Goal: Navigation & Orientation: Find specific page/section

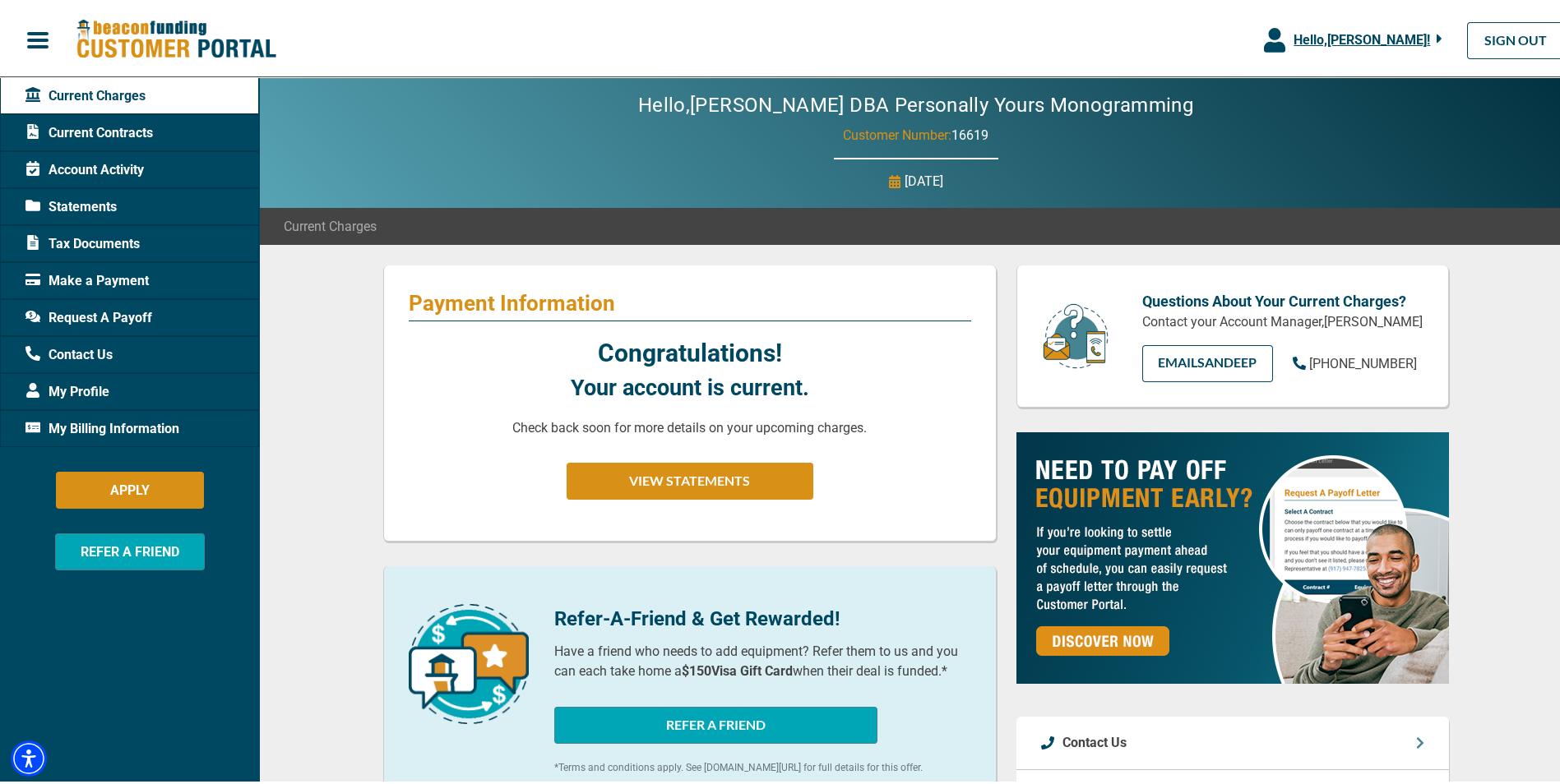
click at [122, 126] on span "Current Contracts" at bounding box center [88, 130] width 127 height 19
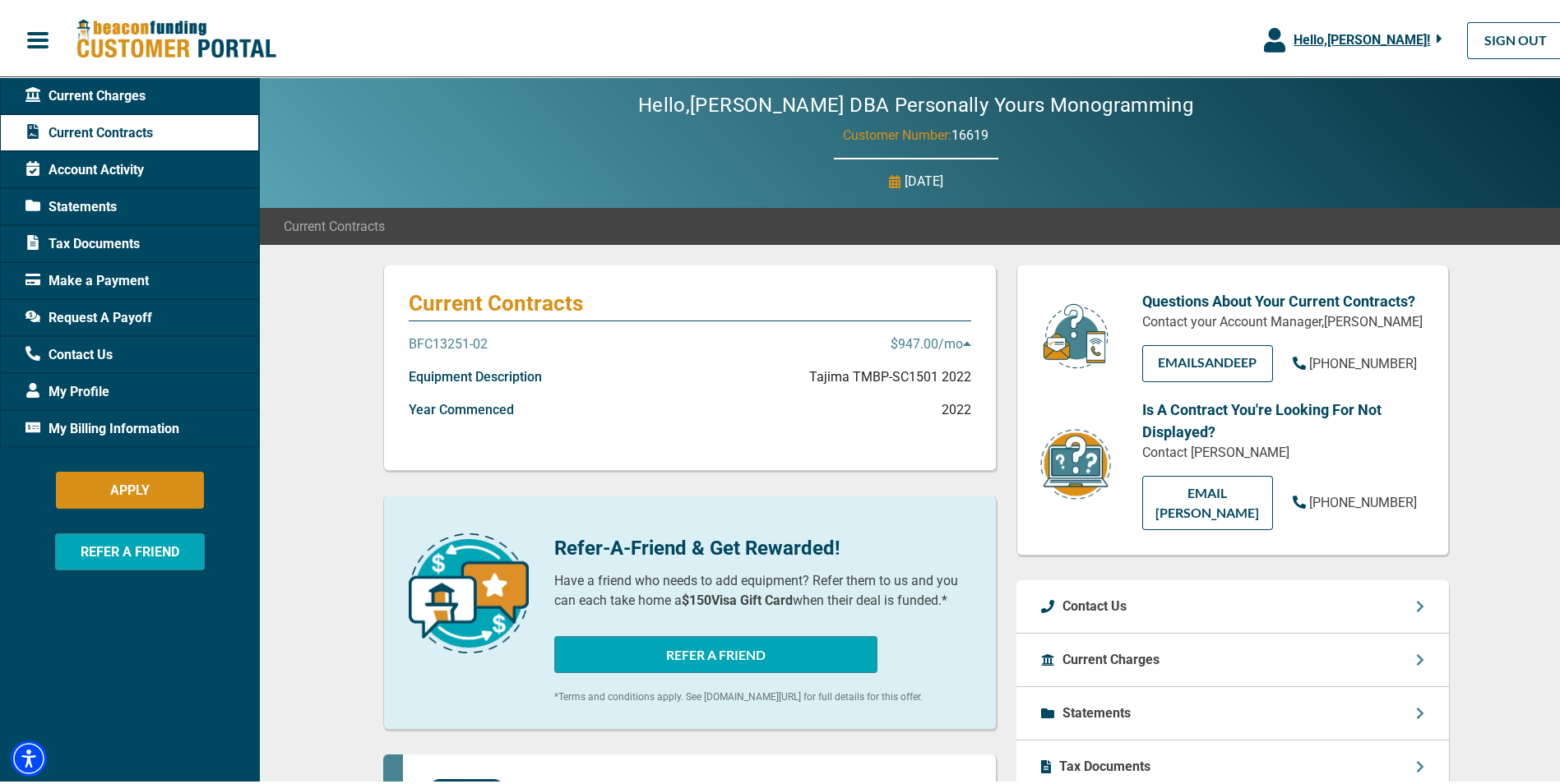
click at [96, 166] on span "Account Activity" at bounding box center [84, 167] width 119 height 19
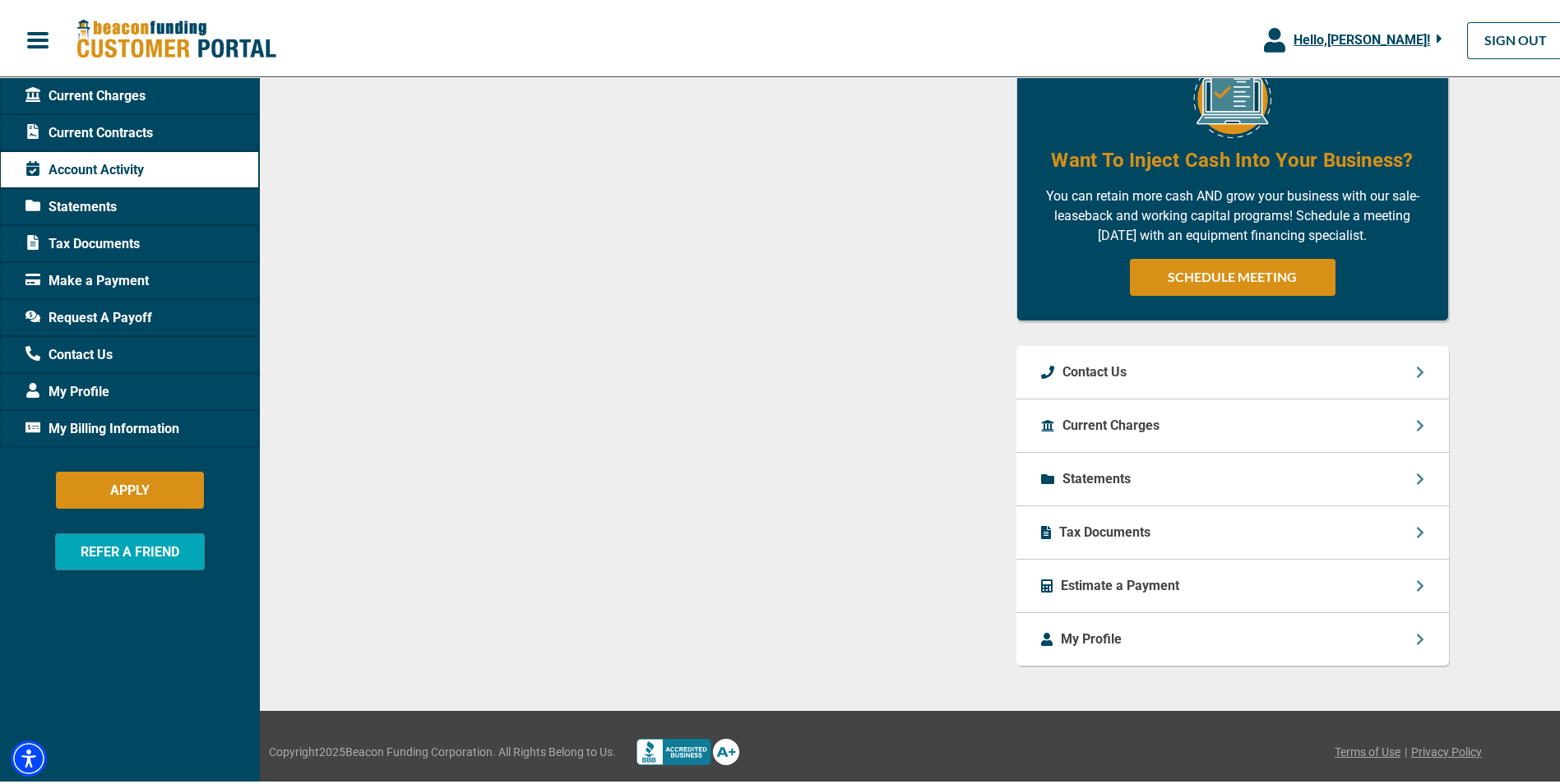
scroll to position [714, 0]
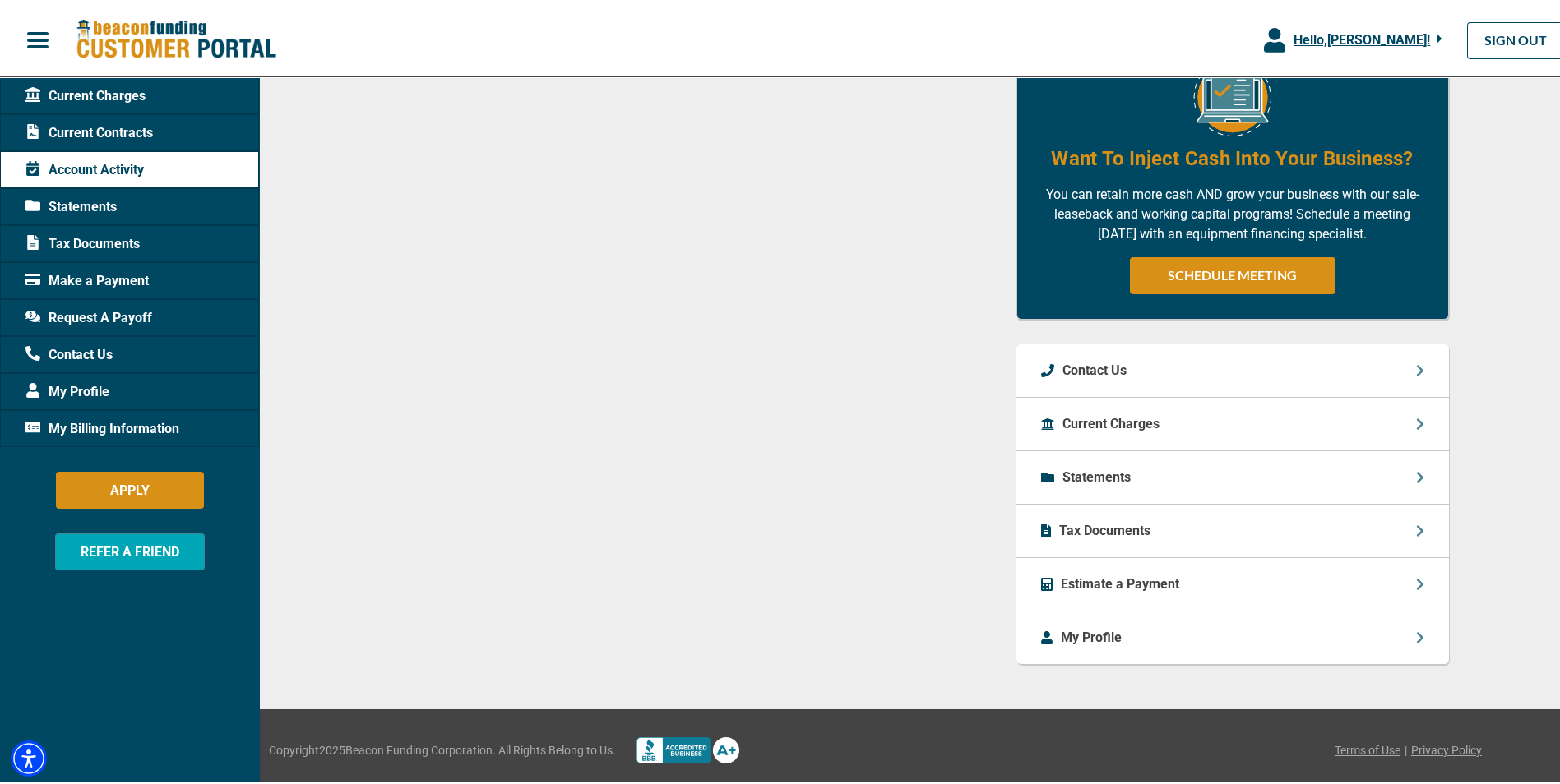
click at [88, 386] on span "My Profile" at bounding box center [67, 389] width 84 height 19
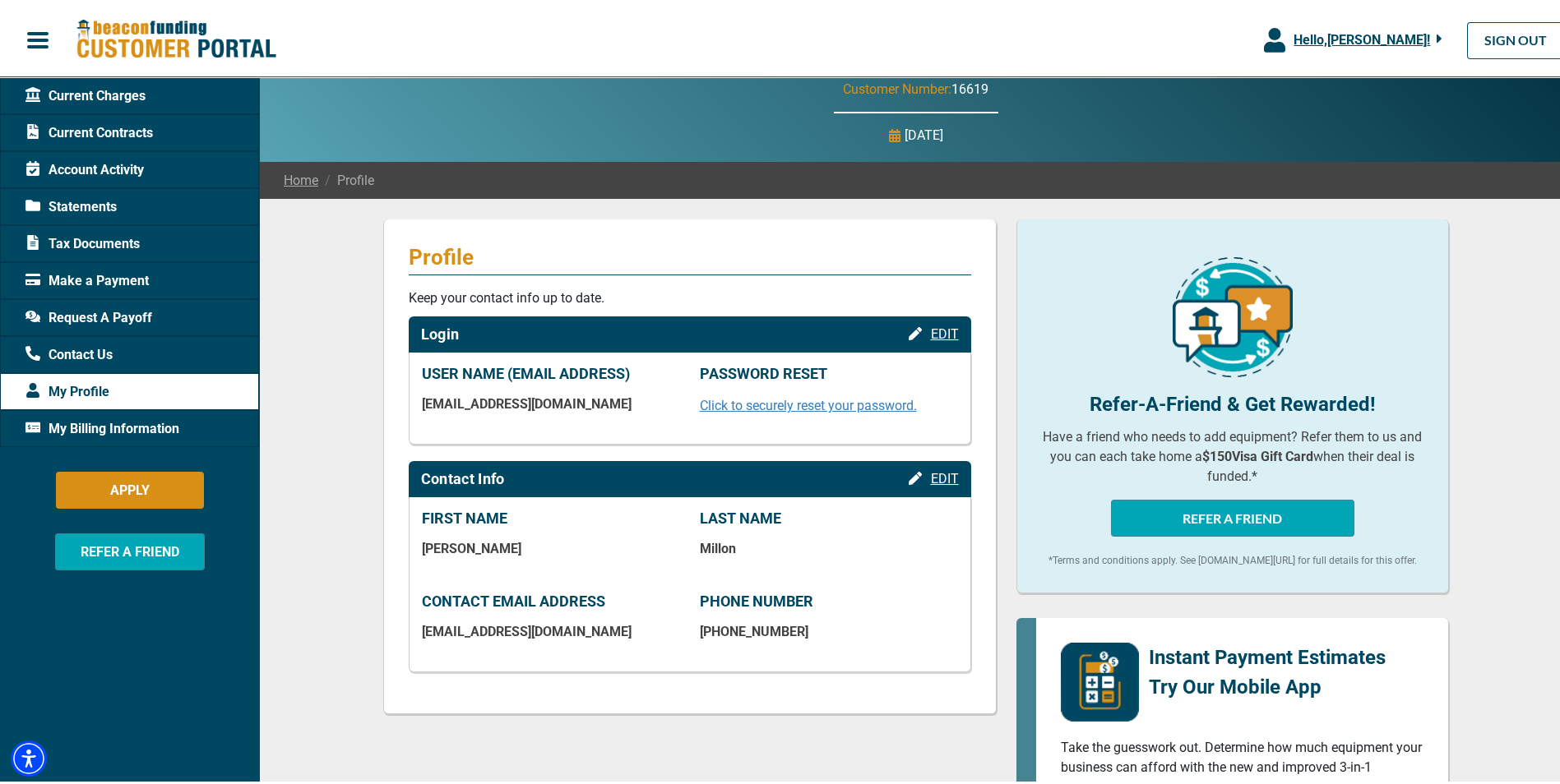
scroll to position [45, 0]
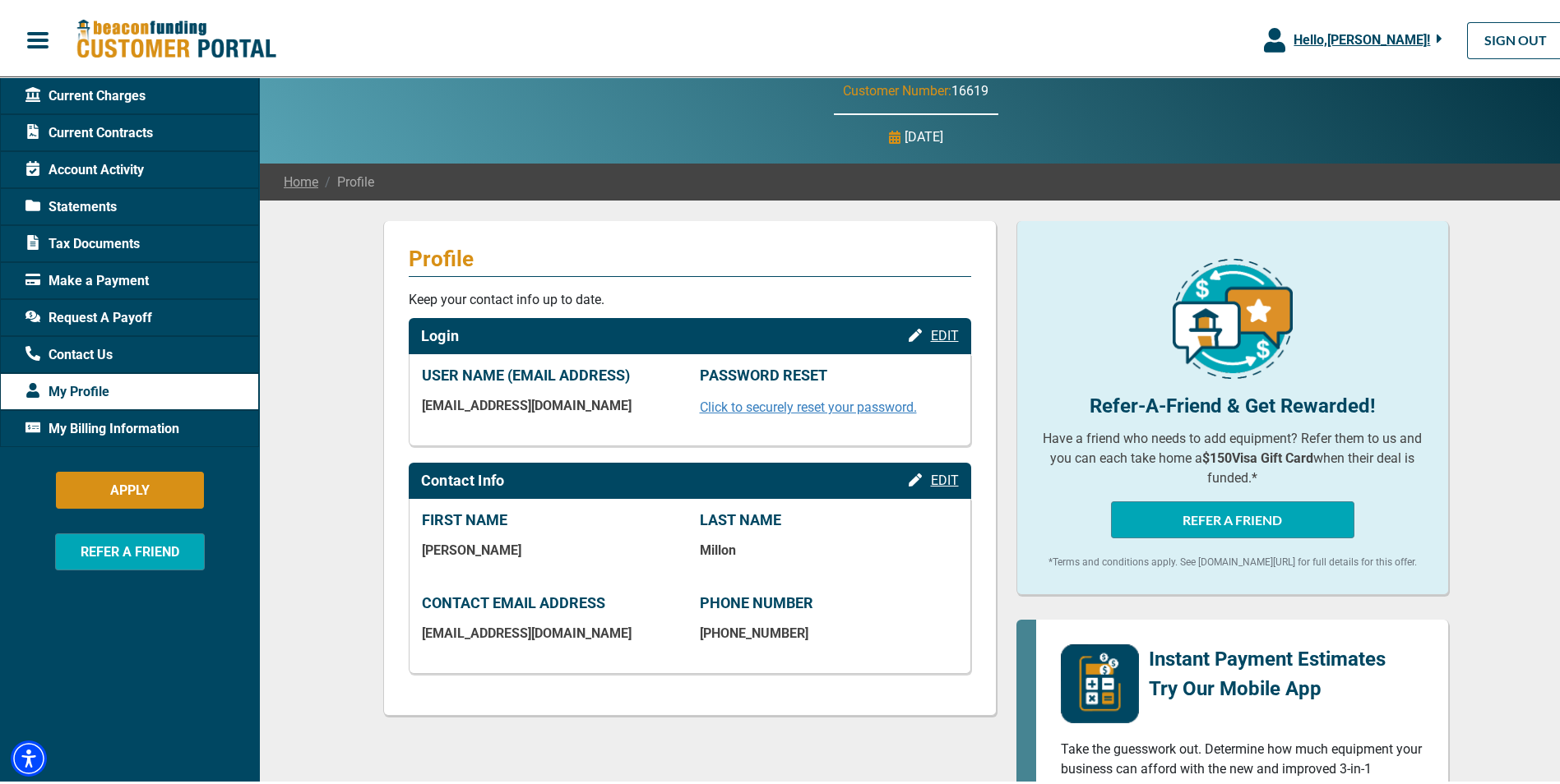
click at [109, 126] on span "Current Contracts" at bounding box center [88, 130] width 127 height 19
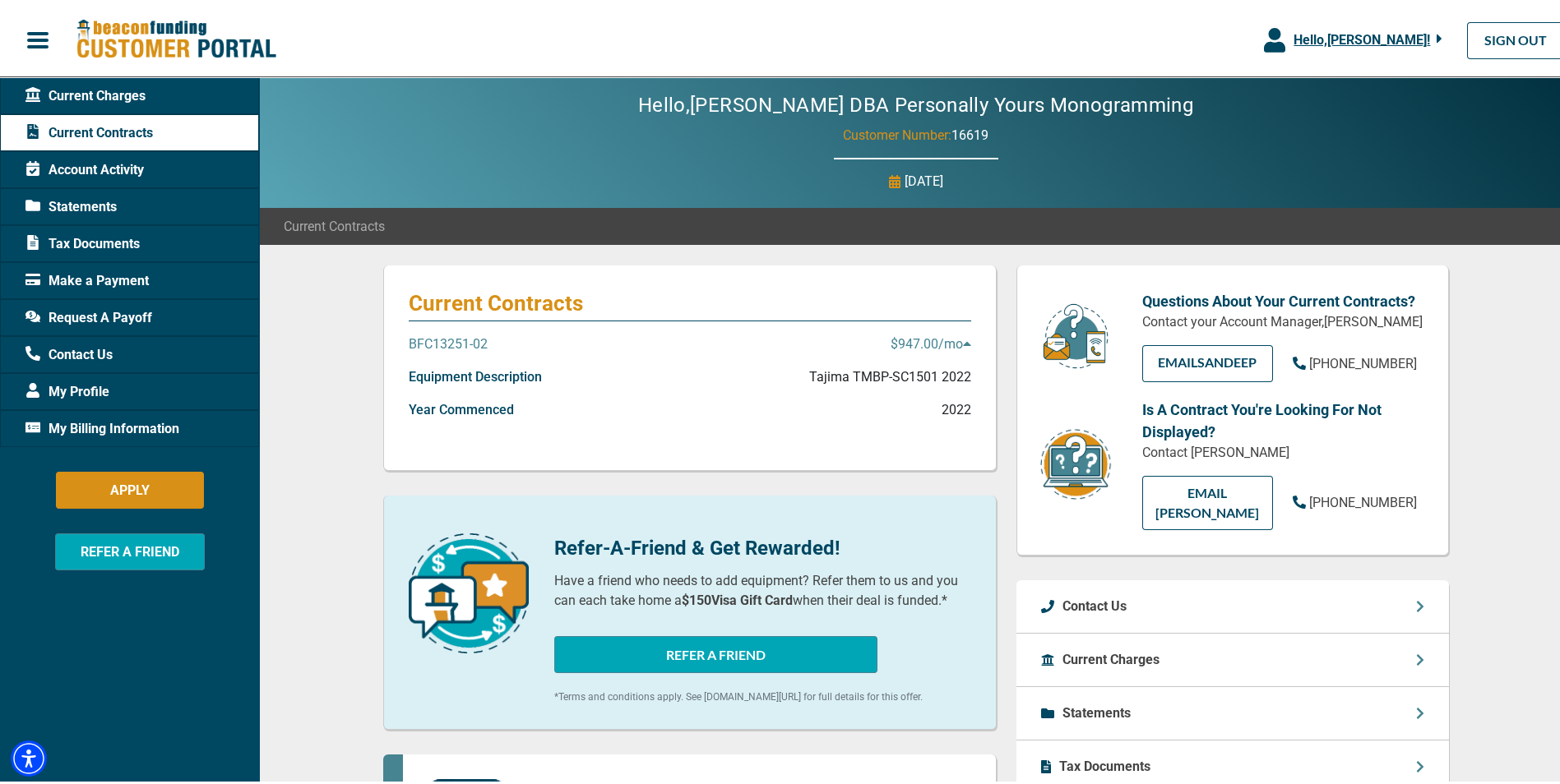
click at [465, 338] on p "BFC13251-02" at bounding box center [448, 341] width 79 height 19
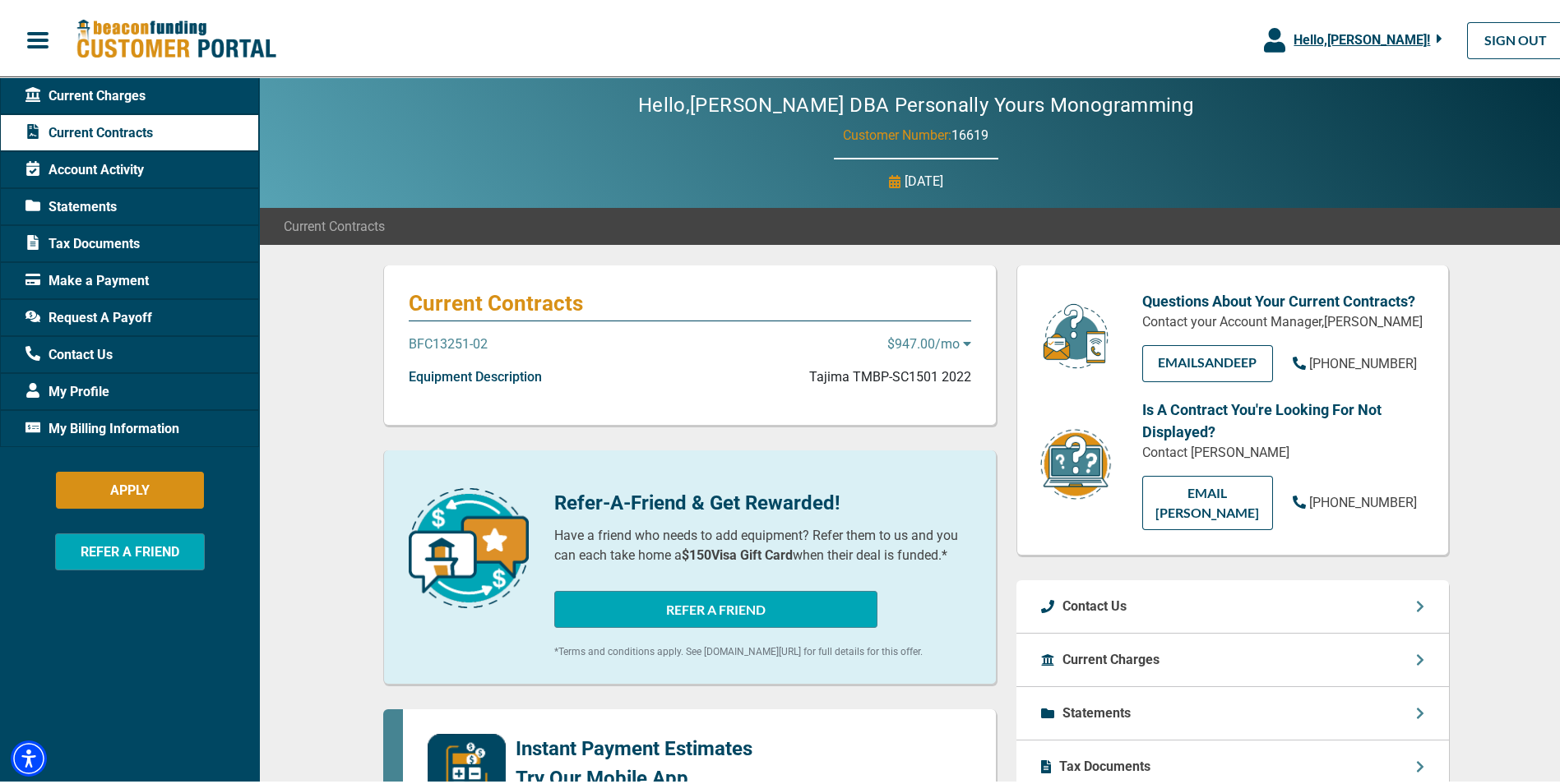
click at [465, 338] on p "BFC13251-02" at bounding box center [448, 341] width 79 height 19
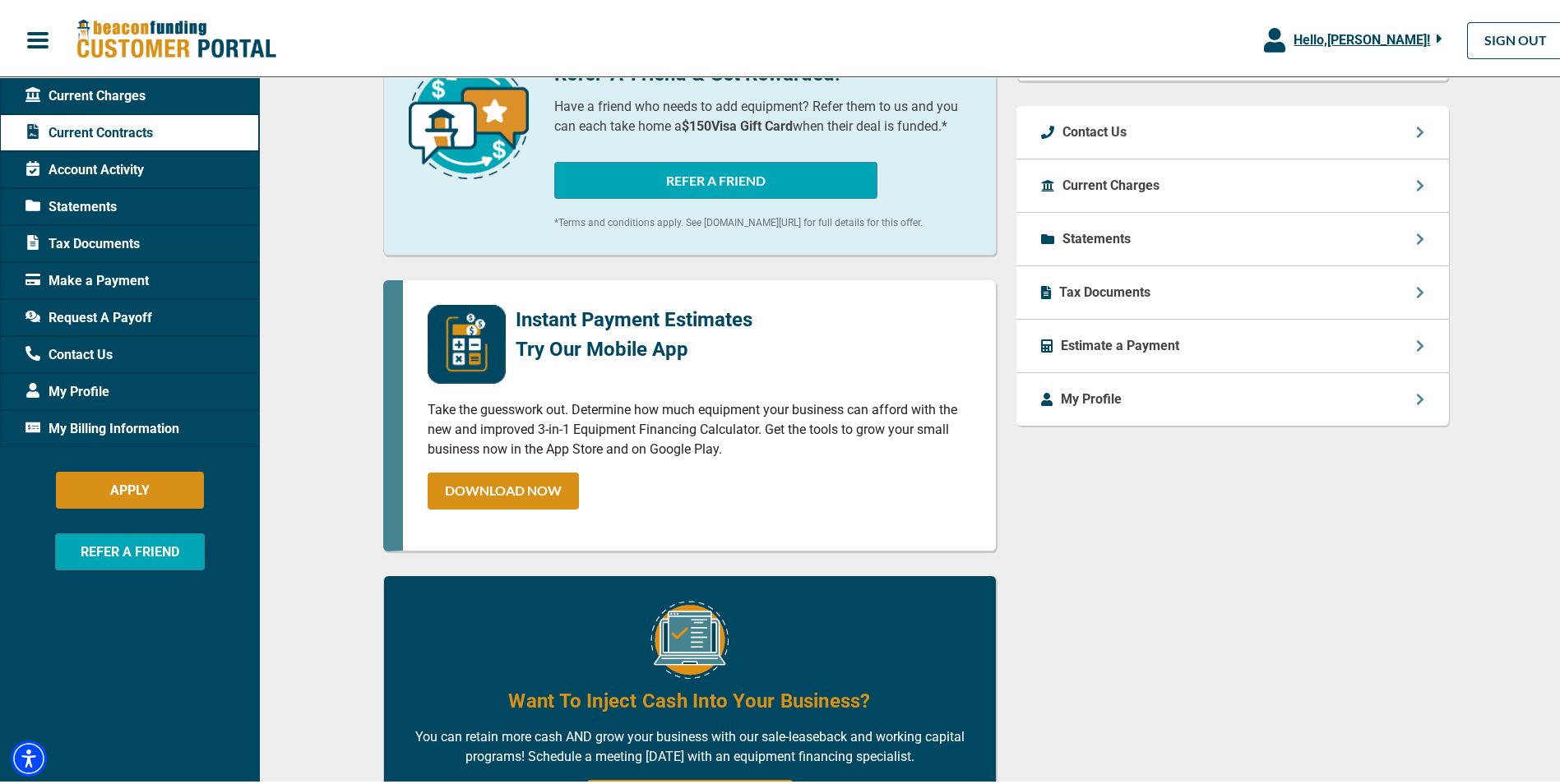
scroll to position [452, 0]
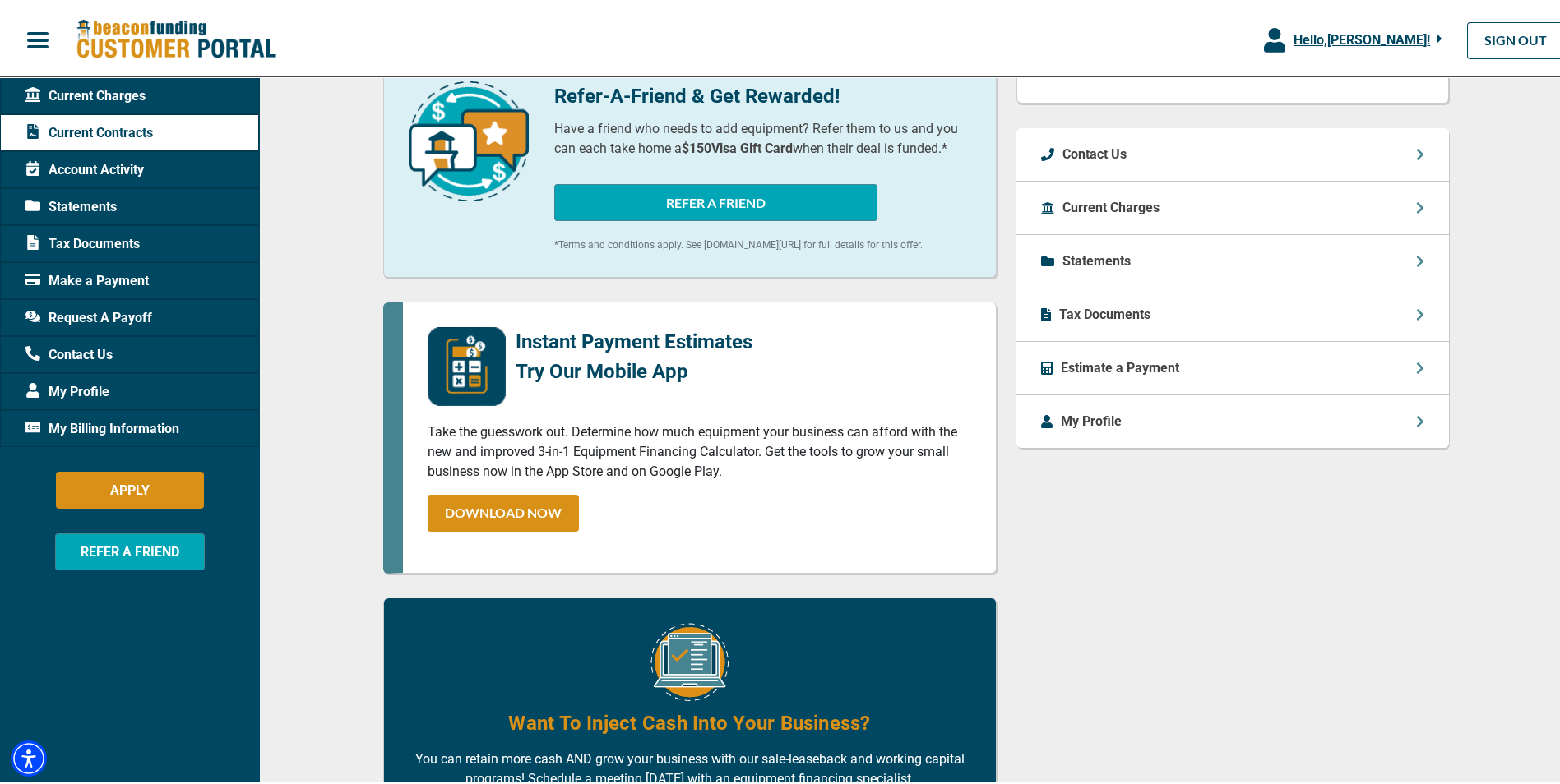
click at [1076, 426] on p "My Profile" at bounding box center [1091, 418] width 61 height 19
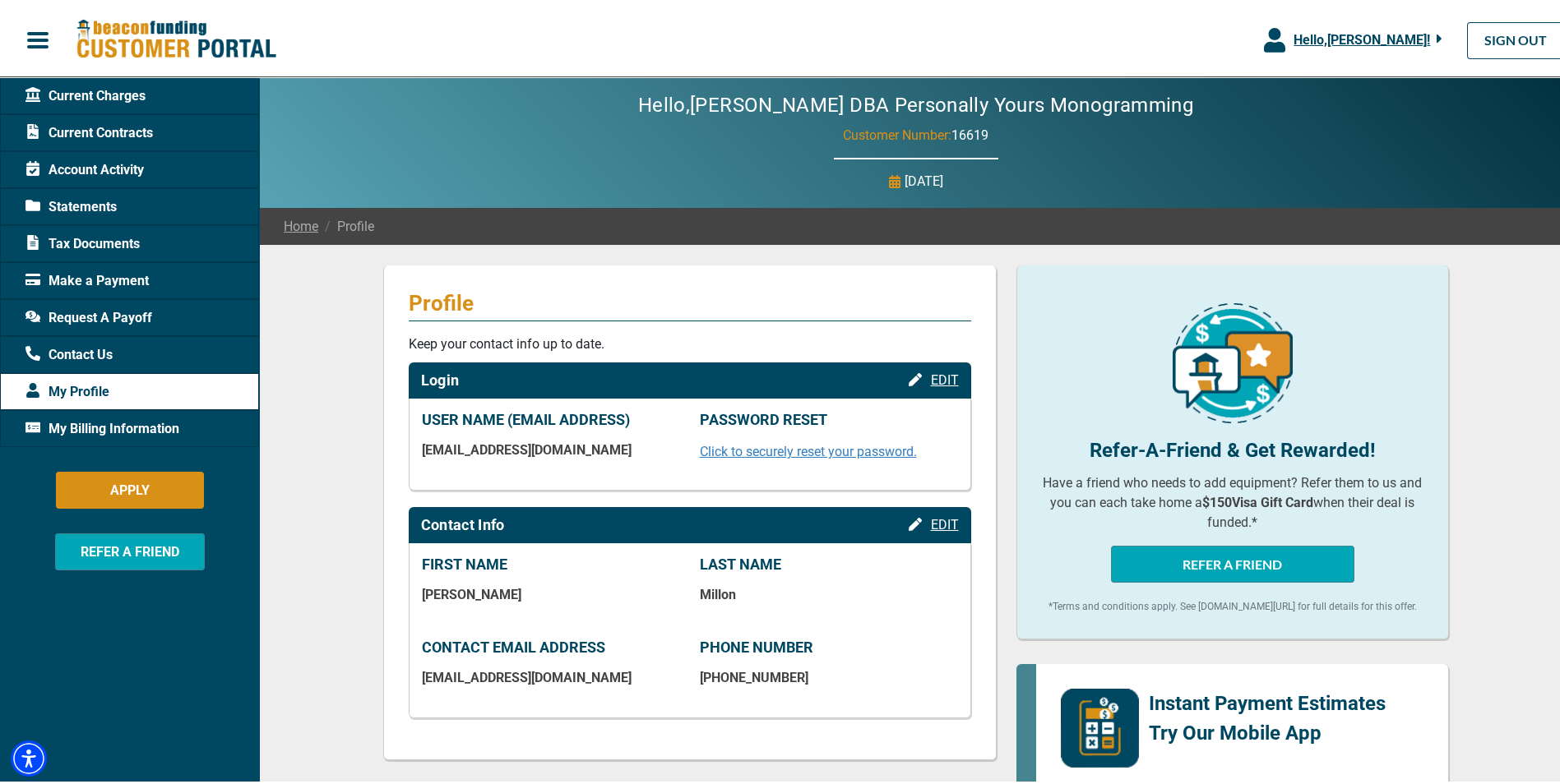
click at [300, 225] on link "Home" at bounding box center [300, 223] width 34 height 19
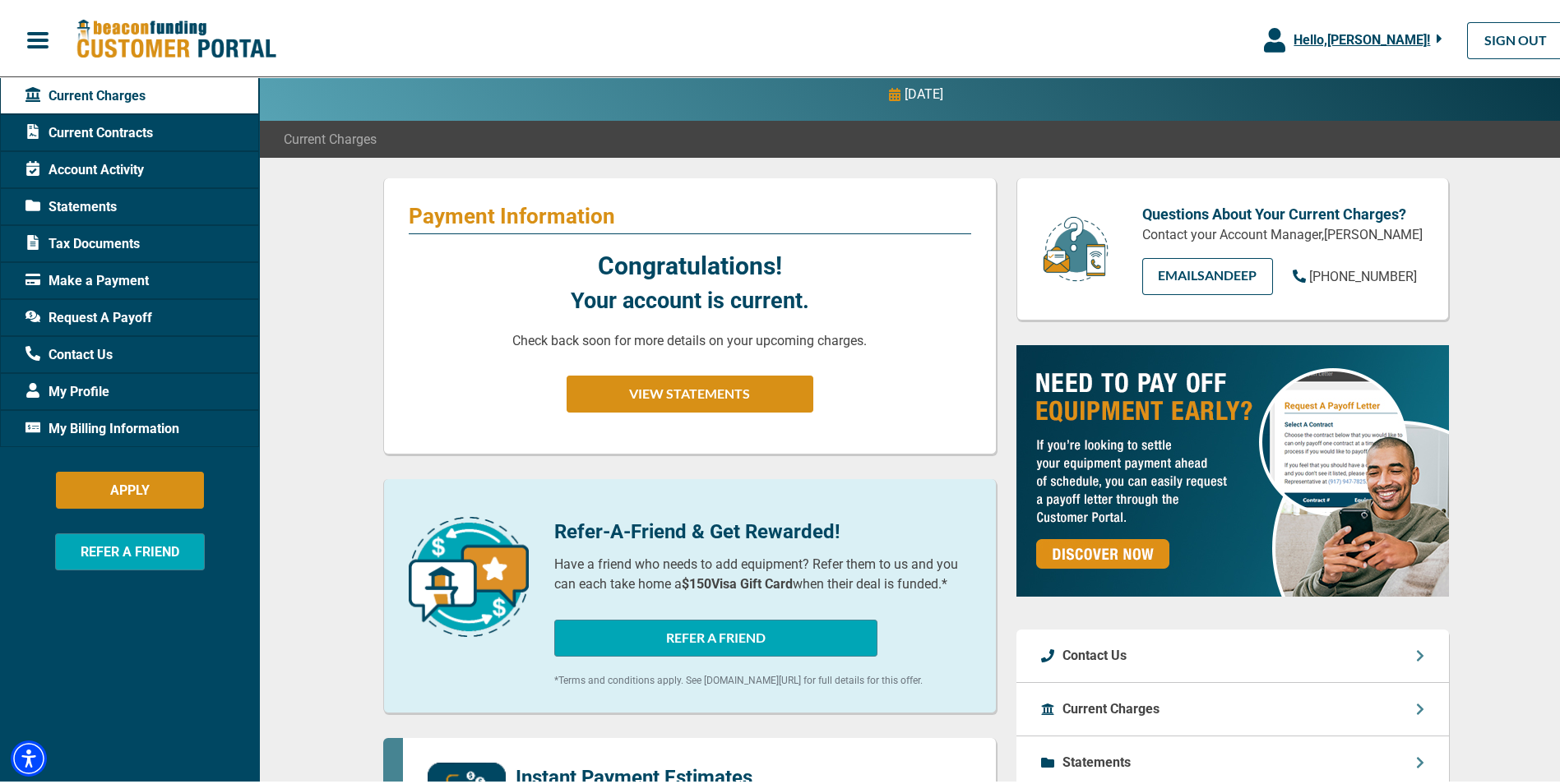
scroll to position [2, 0]
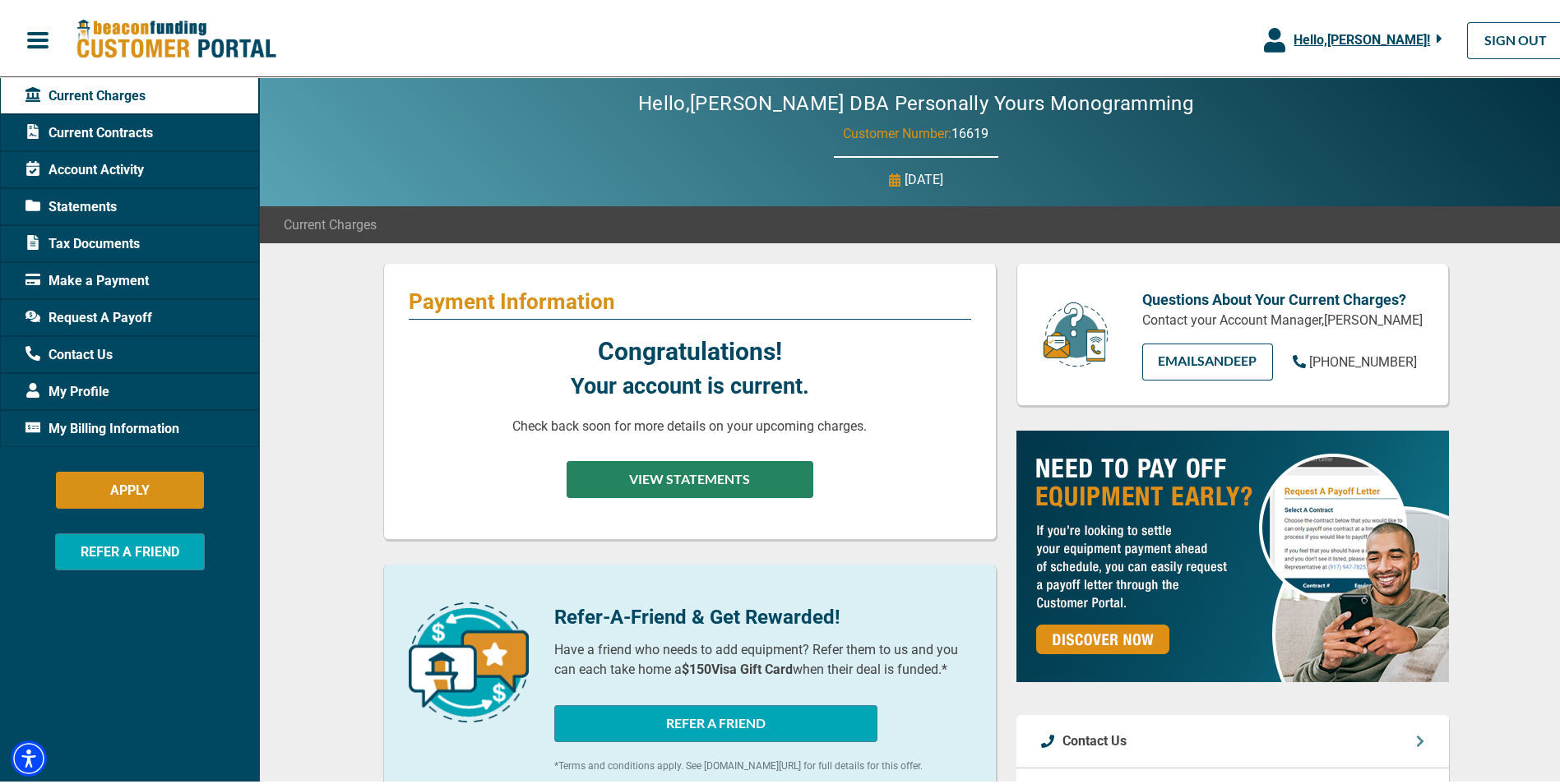
click at [672, 471] on button "VIEW STATEMENTS" at bounding box center [689, 476] width 247 height 37
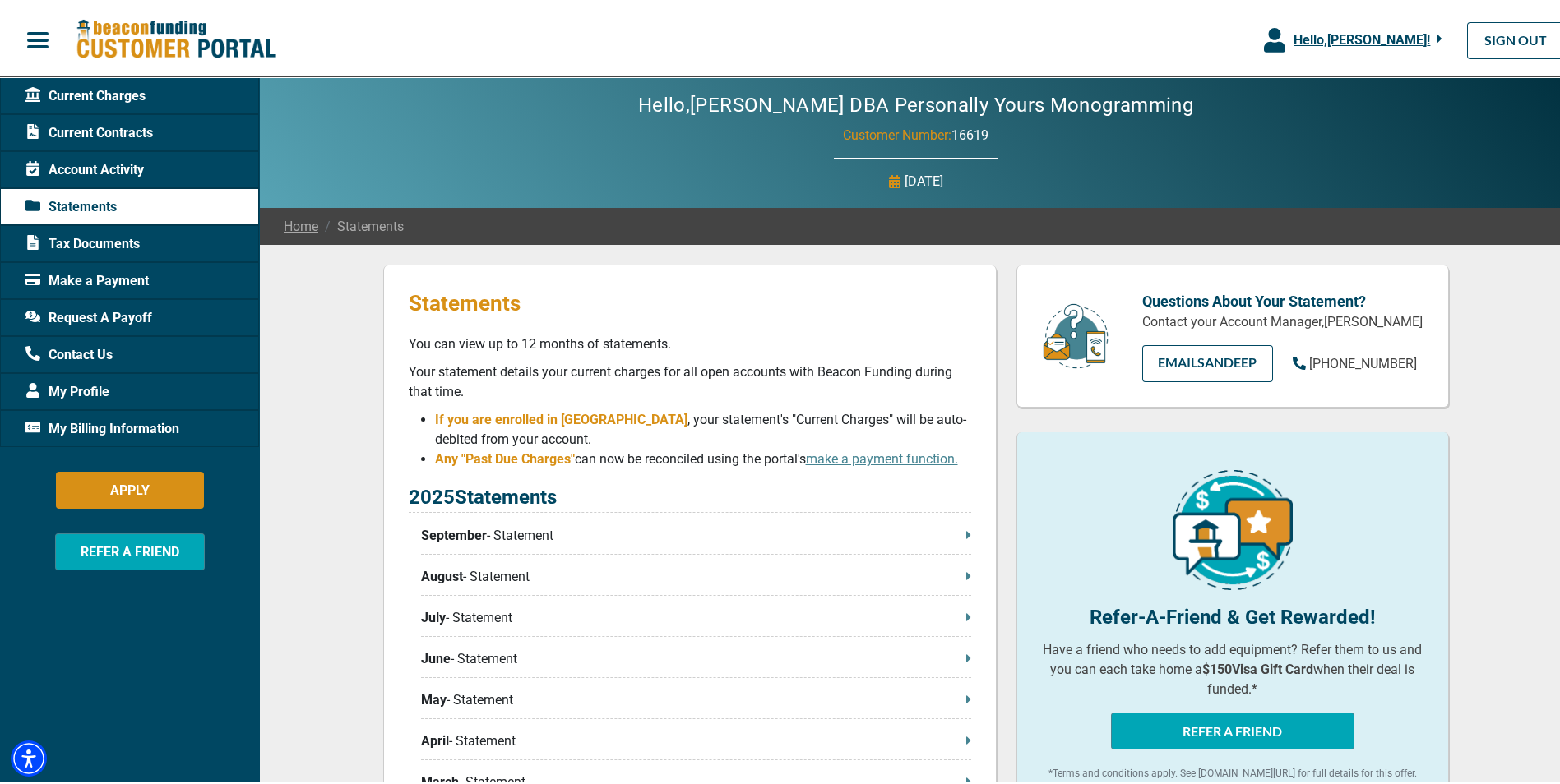
click at [111, 130] on span "Current Contracts" at bounding box center [88, 130] width 127 height 19
